Goal: Information Seeking & Learning: Check status

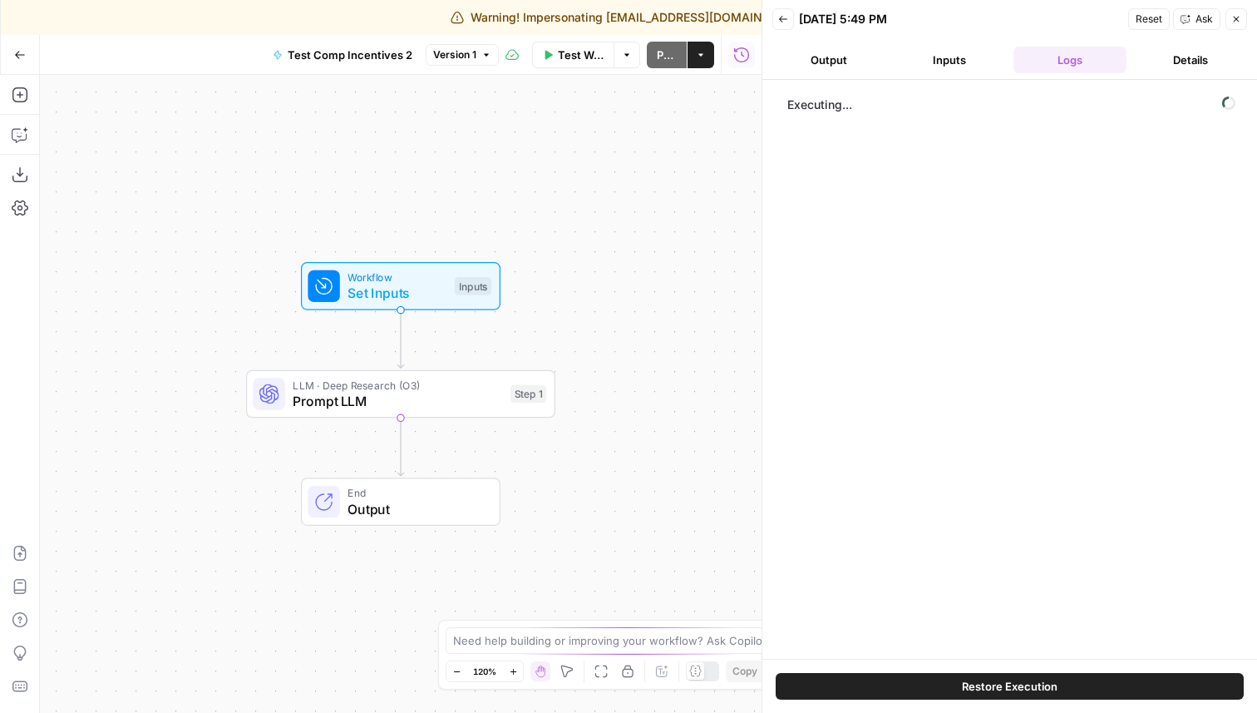
click at [951, 57] on button "Inputs" at bounding box center [950, 60] width 114 height 27
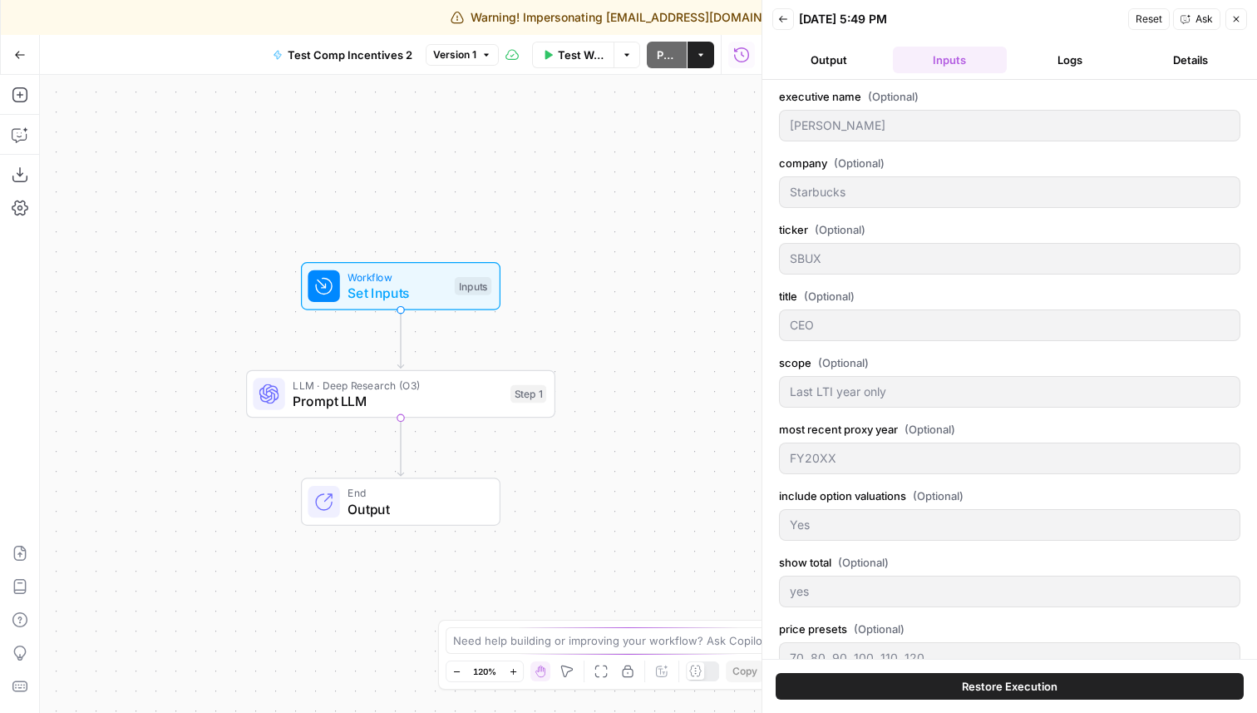
click at [810, 67] on button "Output" at bounding box center [830, 60] width 114 height 27
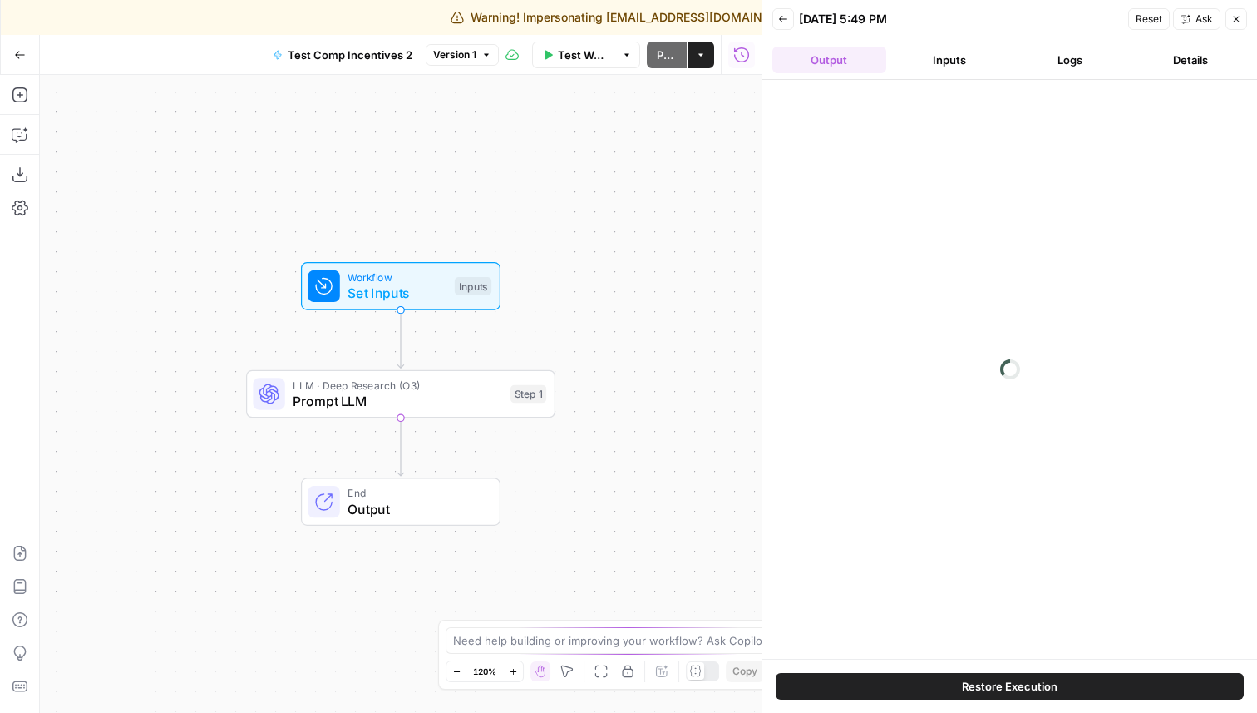
click at [952, 70] on button "Inputs" at bounding box center [950, 60] width 114 height 27
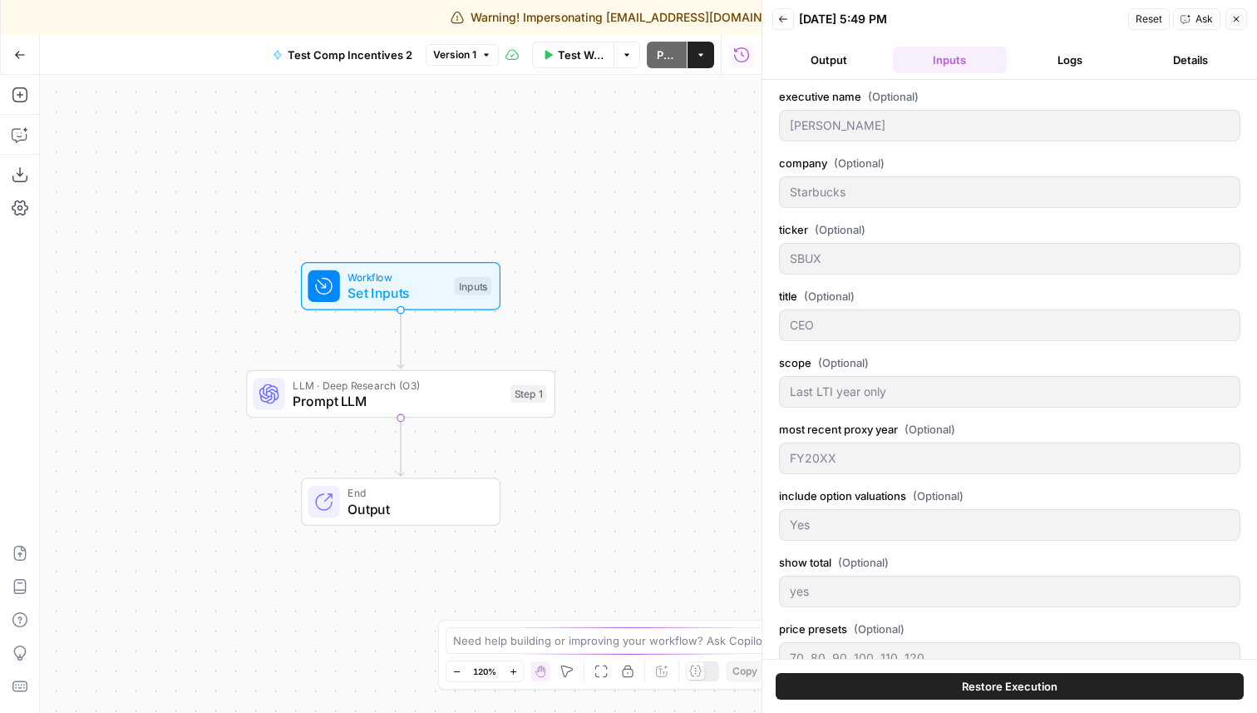
click at [1059, 62] on button "Logs" at bounding box center [1071, 60] width 114 height 27
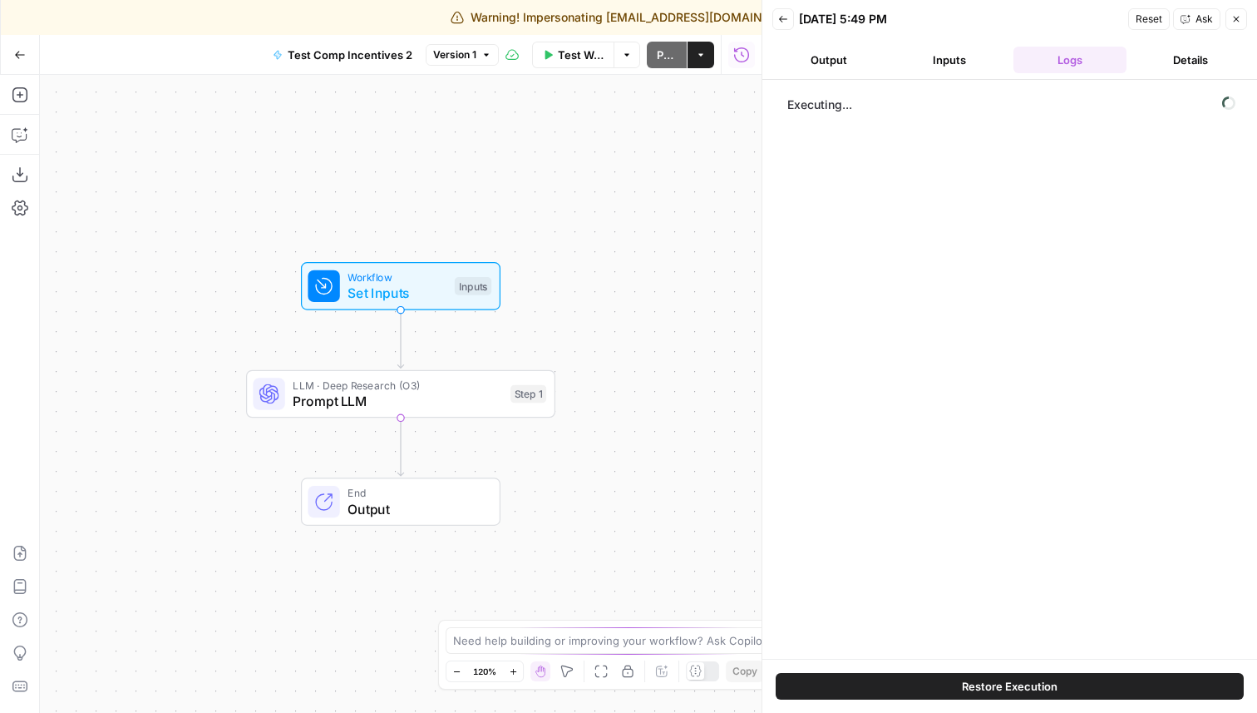
click at [1192, 59] on button "Details" at bounding box center [1190, 60] width 114 height 27
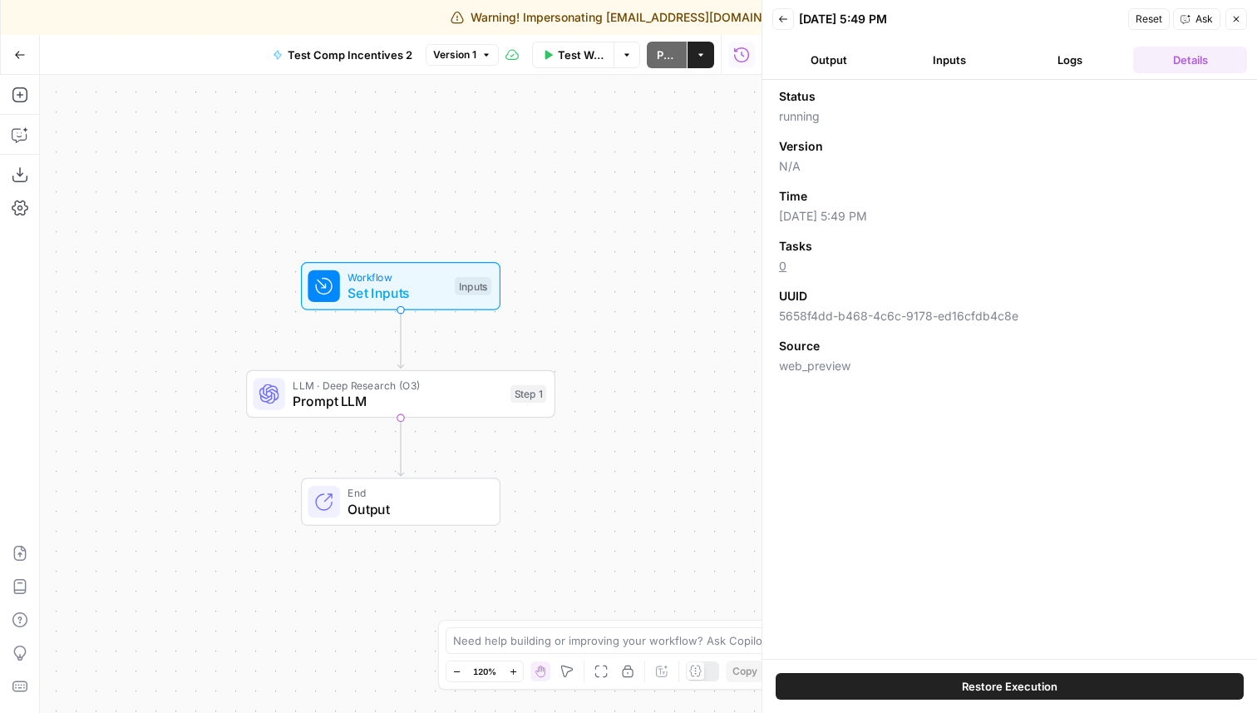
click at [1084, 61] on button "Logs" at bounding box center [1071, 60] width 114 height 27
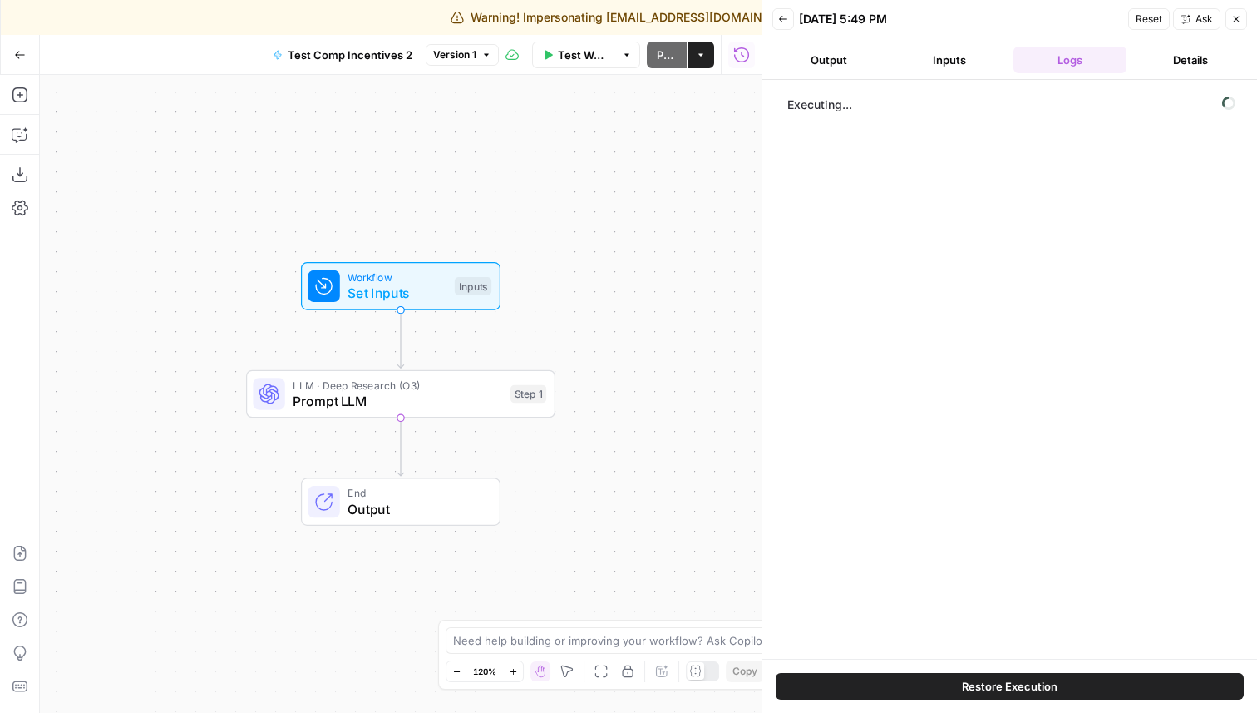
click at [961, 59] on button "Inputs" at bounding box center [950, 60] width 114 height 27
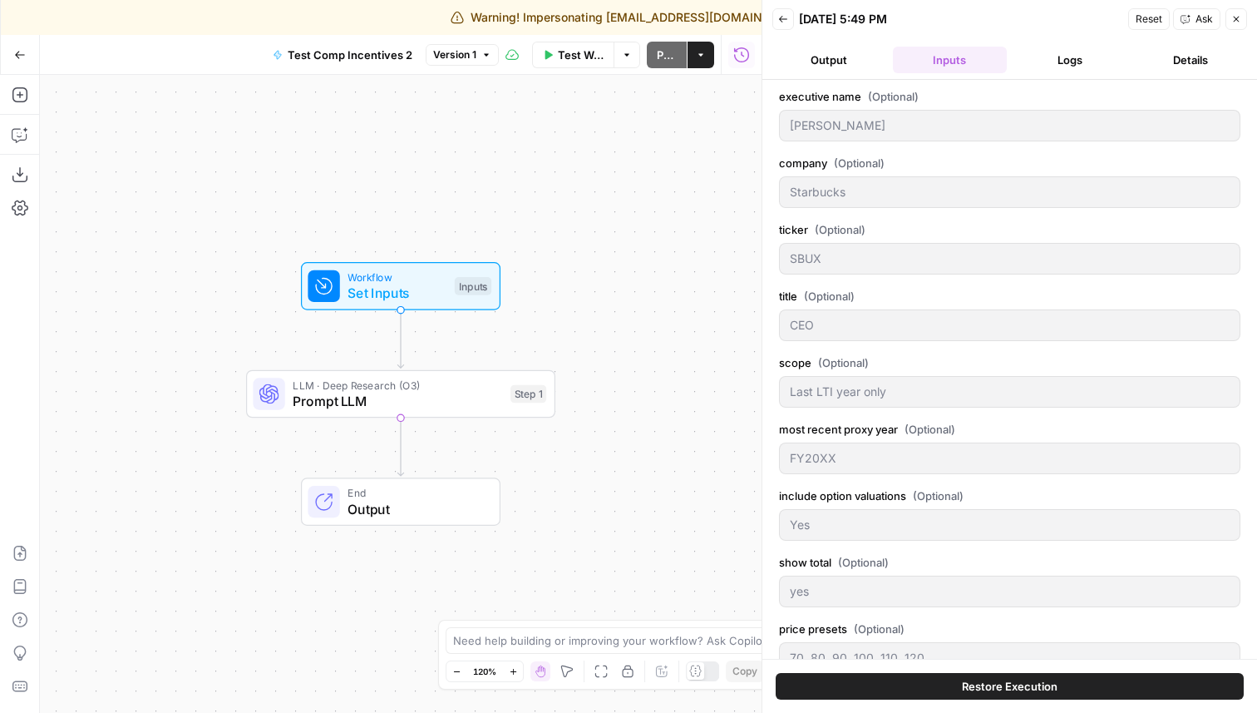
click at [832, 57] on button "Output" at bounding box center [830, 60] width 114 height 27
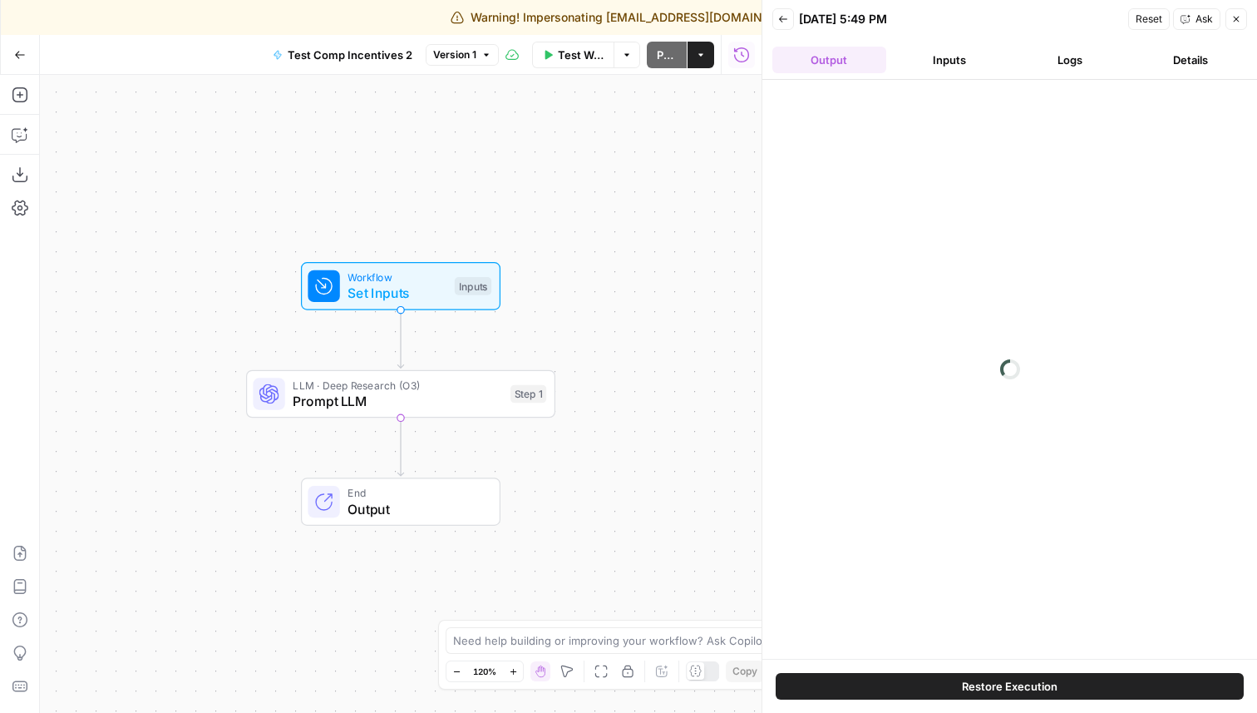
click at [932, 66] on button "Inputs" at bounding box center [950, 60] width 114 height 27
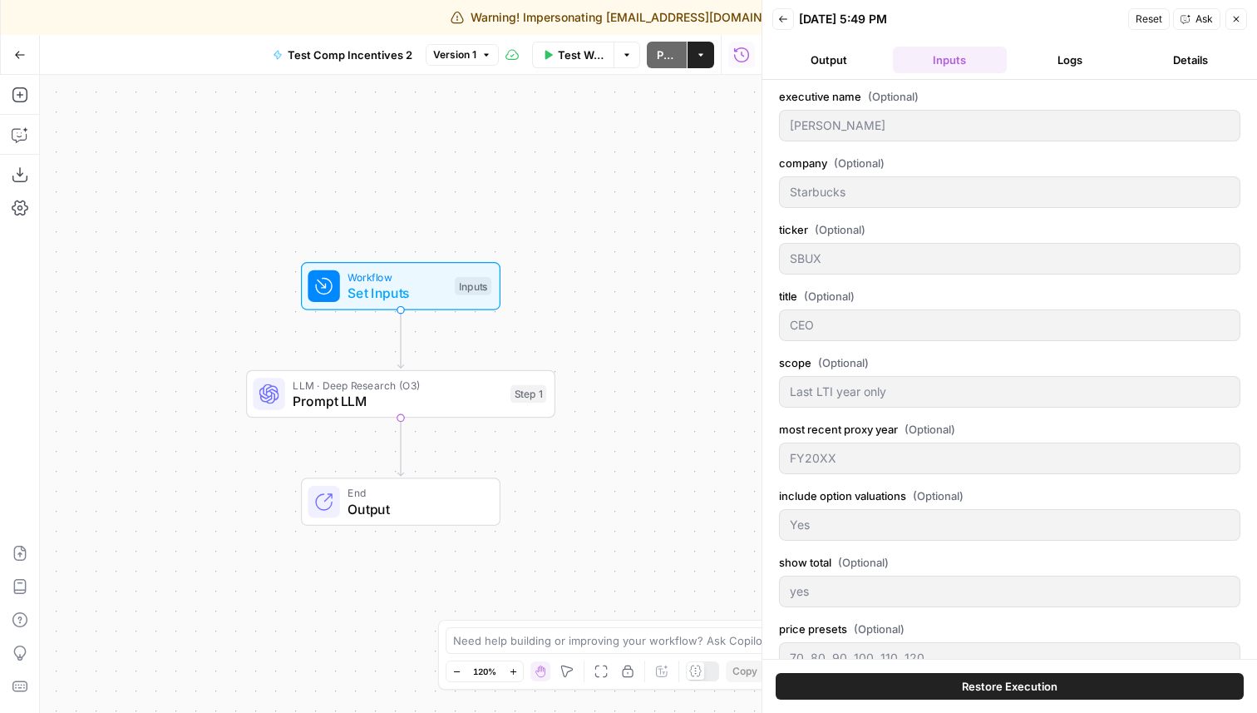
click at [1067, 60] on button "Logs" at bounding box center [1071, 60] width 114 height 27
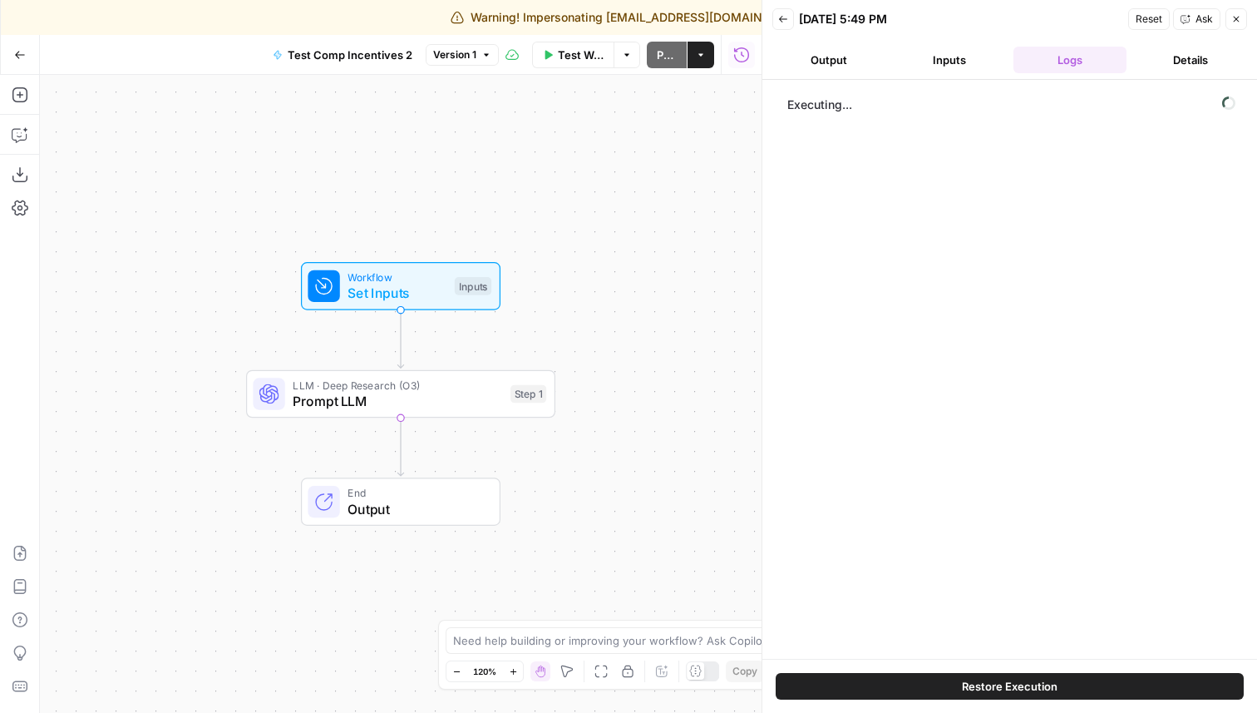
click at [978, 282] on div "Executing..." at bounding box center [1010, 369] width 462 height 562
click at [1168, 55] on button "Details" at bounding box center [1190, 60] width 114 height 27
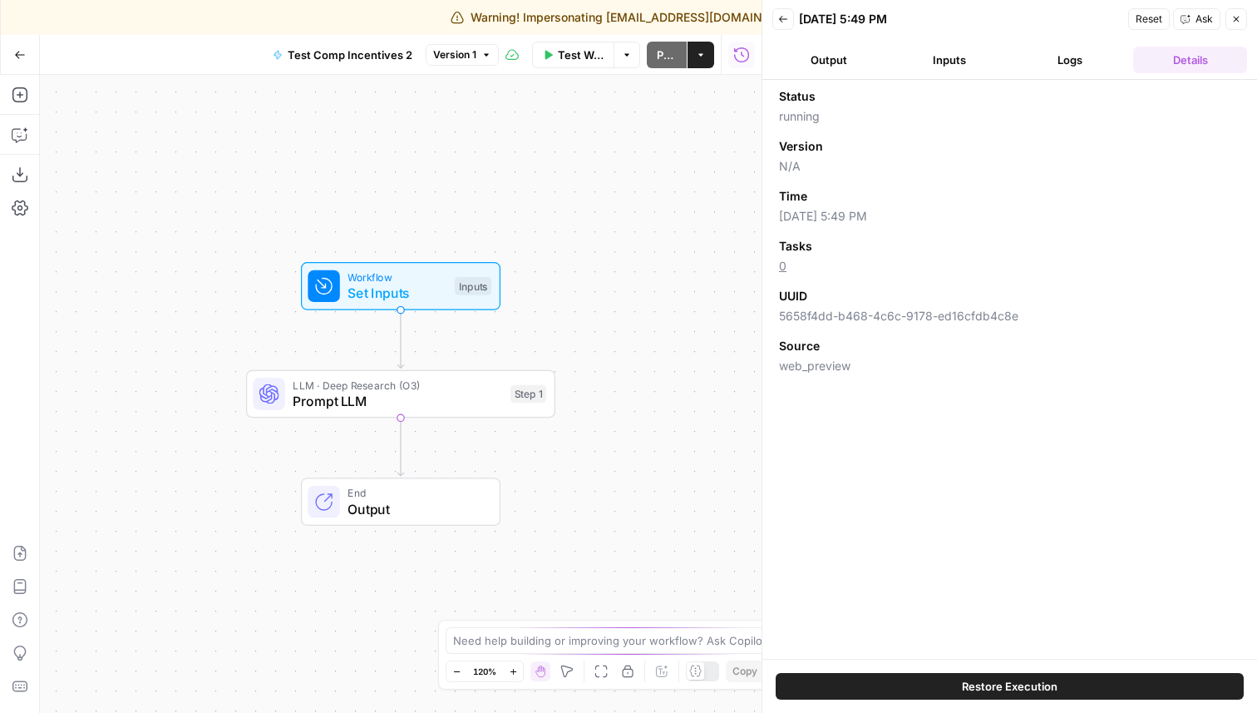
click at [1074, 58] on button "Logs" at bounding box center [1071, 60] width 114 height 27
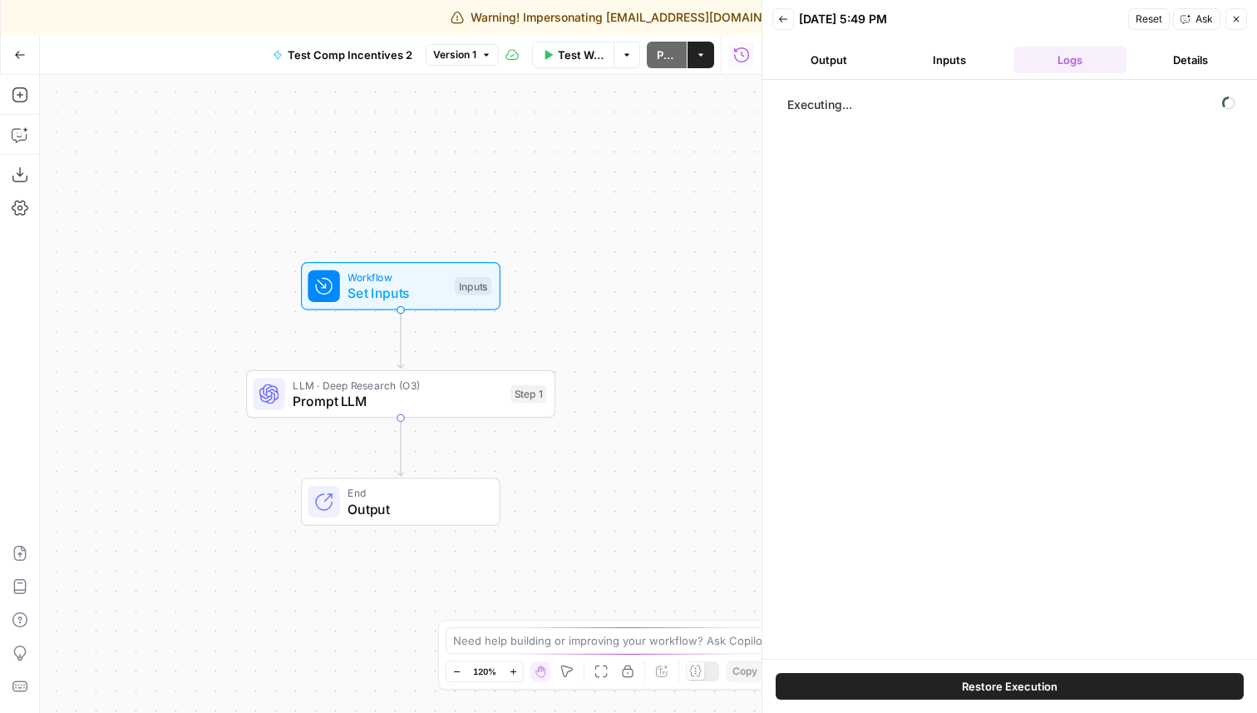
click at [936, 57] on button "Inputs" at bounding box center [950, 60] width 114 height 27
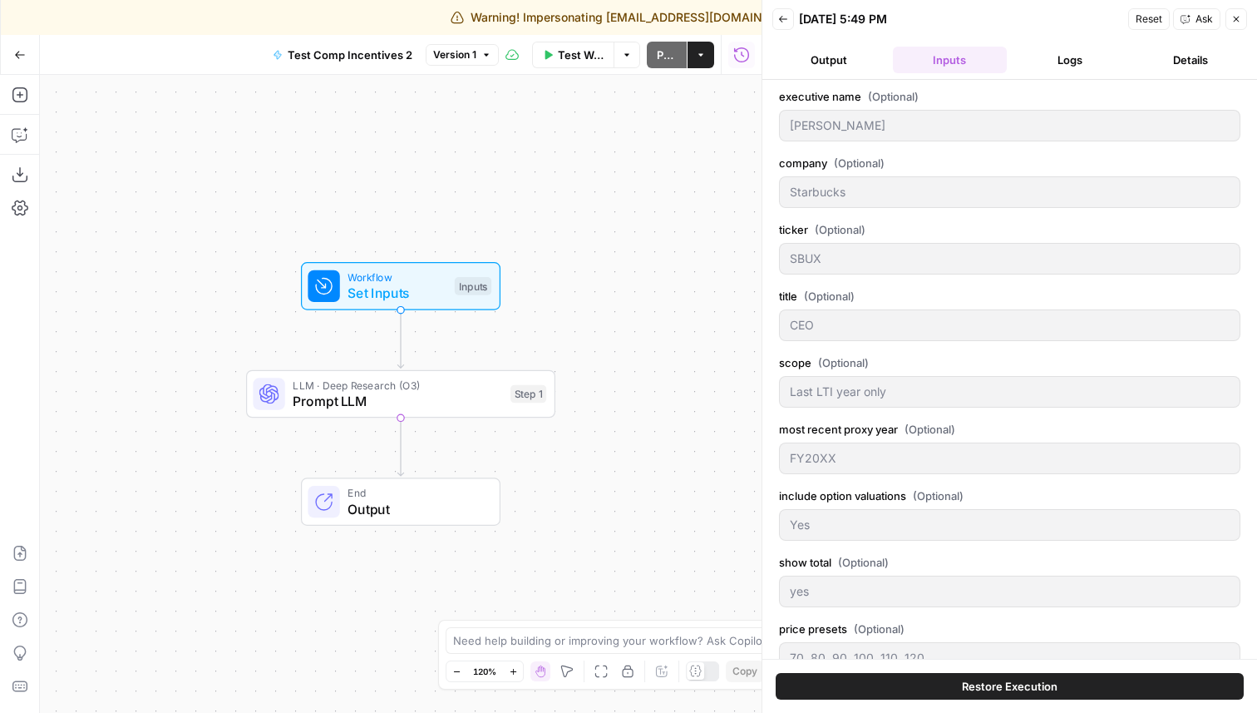
click at [821, 61] on button "Output" at bounding box center [830, 60] width 114 height 27
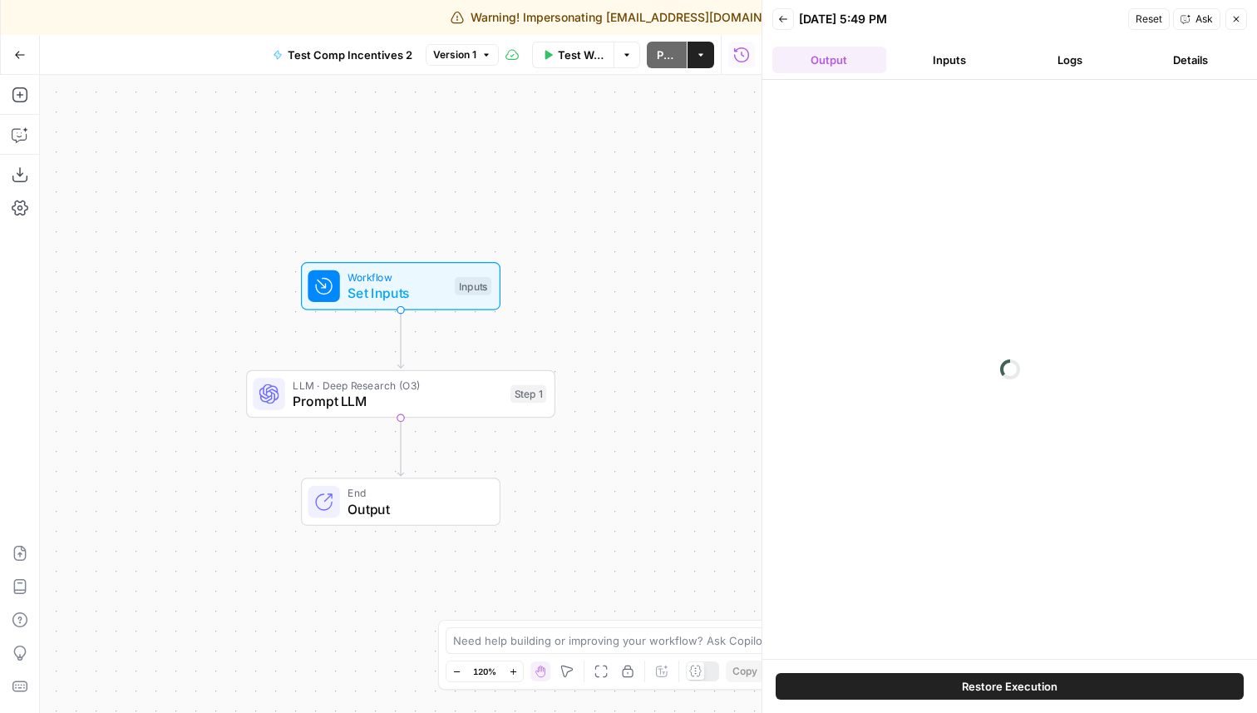
click at [1067, 67] on button "Logs" at bounding box center [1071, 60] width 114 height 27
click at [1190, 66] on button "Details" at bounding box center [1190, 60] width 114 height 27
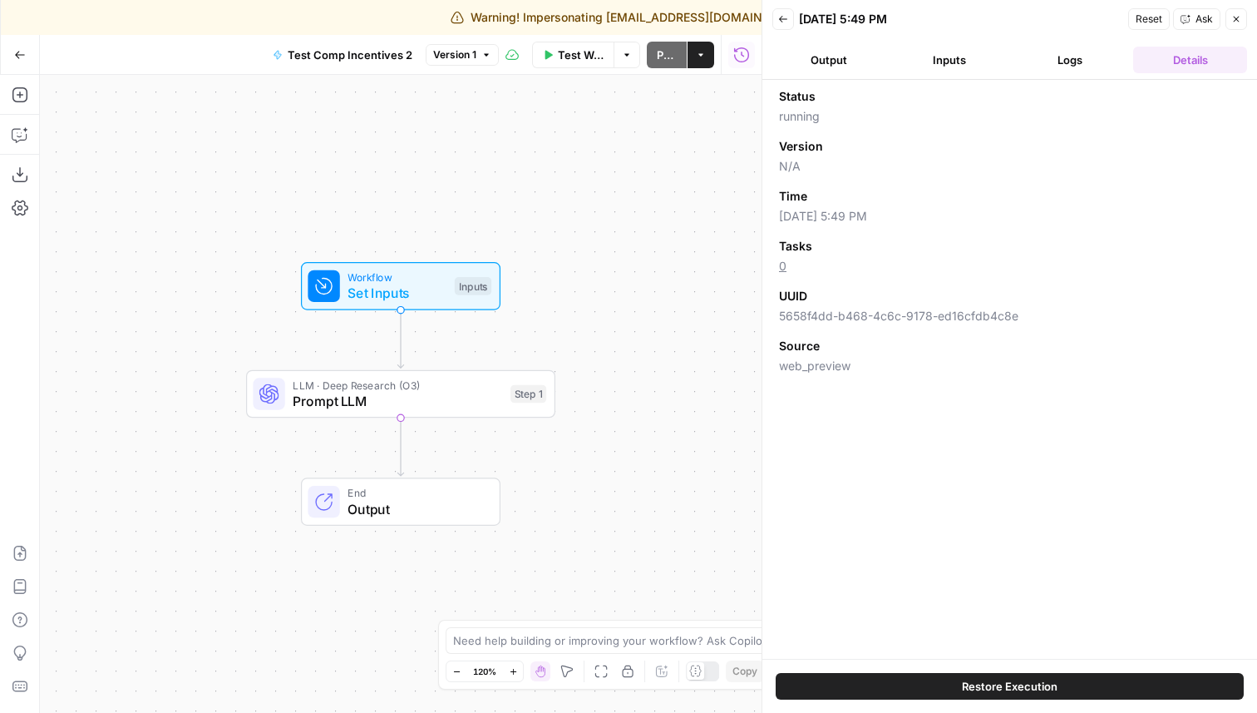
click at [1056, 62] on button "Logs" at bounding box center [1071, 60] width 114 height 27
